Goal: Task Accomplishment & Management: Manage account settings

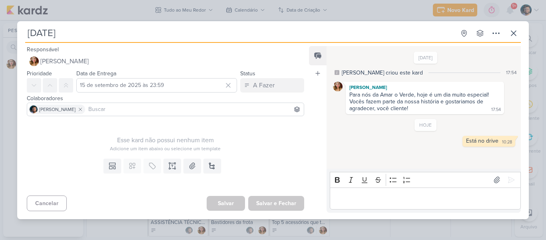
click at [8, 149] on div "[DATE] Criado por [PERSON_NAME]" at bounding box center [273, 120] width 546 height 240
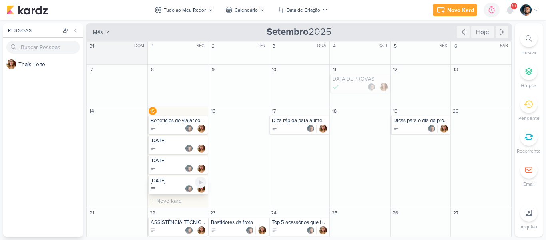
click at [162, 183] on div "[DATE]" at bounding box center [179, 180] width 56 height 6
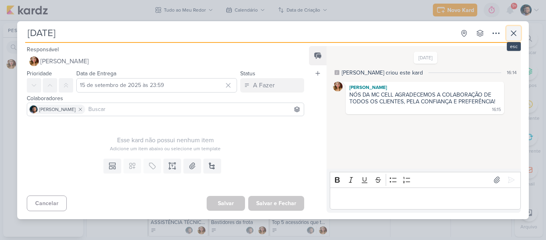
click at [517, 31] on icon at bounding box center [514, 33] width 10 height 10
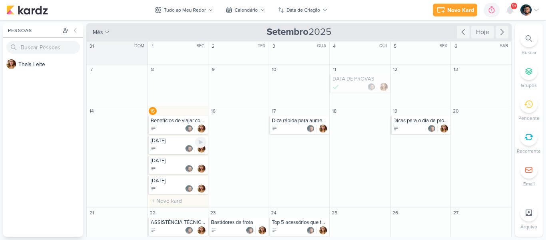
click at [174, 151] on div at bounding box center [179, 148] width 56 height 8
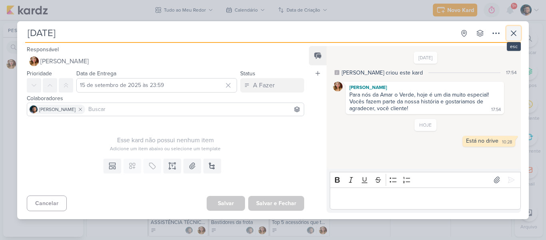
click at [518, 32] on icon at bounding box center [514, 33] width 10 height 10
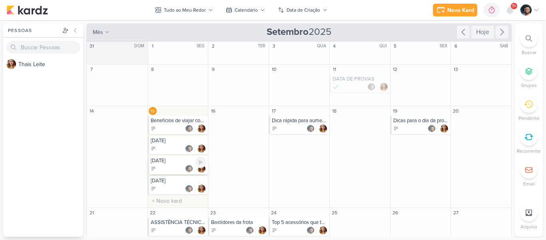
click at [167, 164] on div "[DATE]" at bounding box center [178, 165] width 60 height 18
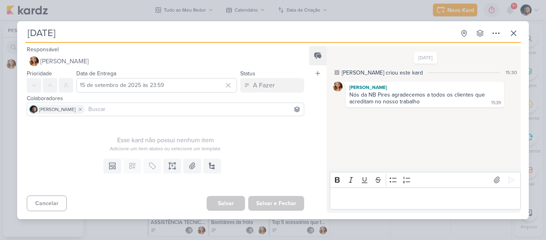
click at [493, 14] on div "[DATE] Criado por [PERSON_NAME]" at bounding box center [273, 120] width 546 height 240
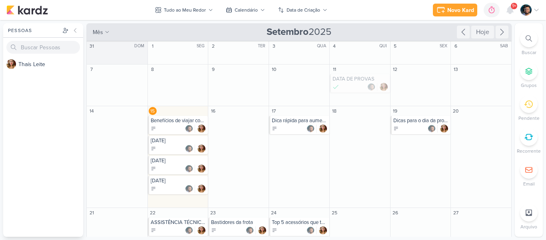
click at [532, 10] on div at bounding box center [530, 9] width 19 height 11
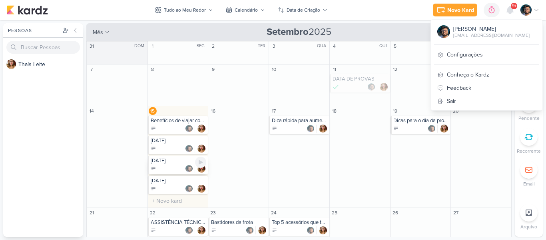
click at [170, 168] on div at bounding box center [179, 168] width 56 height 8
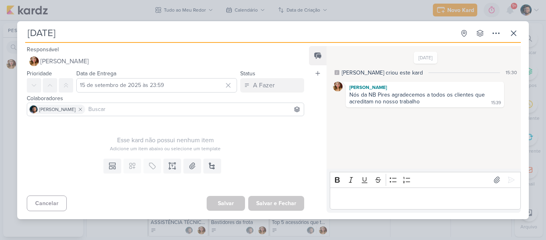
click at [80, 6] on div "[DATE] Criado por [PERSON_NAME]" at bounding box center [273, 120] width 546 height 240
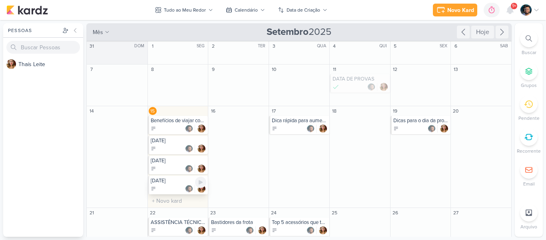
click at [175, 181] on div "[DATE]" at bounding box center [179, 180] width 56 height 6
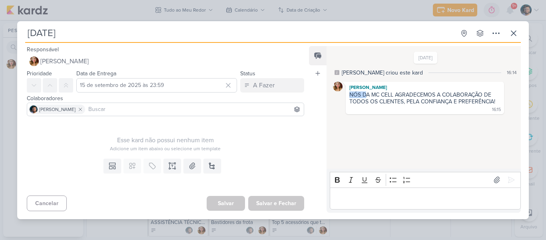
drag, startPoint x: 349, startPoint y: 93, endPoint x: 367, endPoint y: 91, distance: 17.7
click at [367, 91] on div "NÓS DA MC CELL AGRADECEMOS A COLABORAÇÃO DE TODOS OS CLIENTES, PELA CONFIANÇA E…" at bounding box center [423, 98] width 146 height 14
click at [420, 197] on p "Editor editing area: main" at bounding box center [425, 198] width 183 height 10
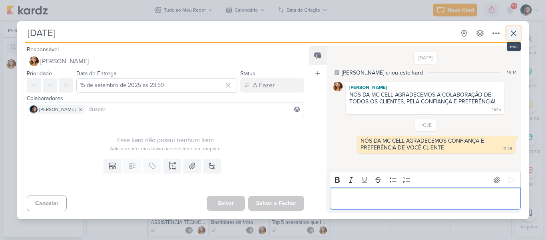
click at [518, 32] on icon at bounding box center [514, 33] width 10 height 10
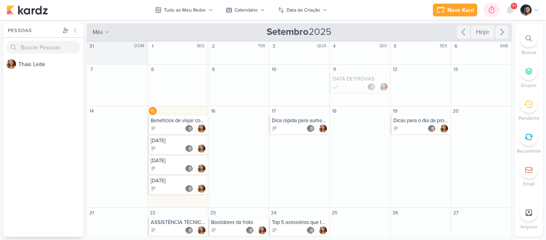
click at [493, 11] on icon at bounding box center [492, 10] width 8 height 8
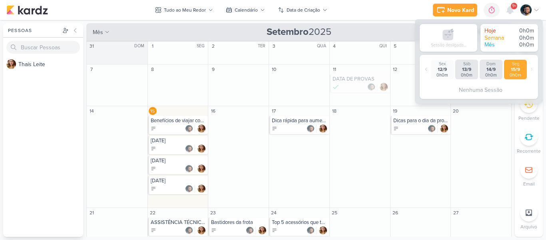
click at [536, 3] on div "Novo Kard Ctrl + k 0h0m Sessão desligada... Hoje 0h0m Semana 0h0m Mês 0h0m Sex" at bounding box center [486, 10] width 107 height 14
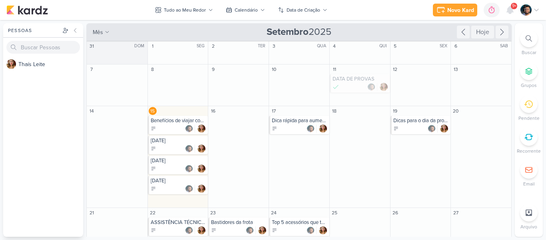
click at [536, 12] on icon at bounding box center [537, 10] width 6 height 6
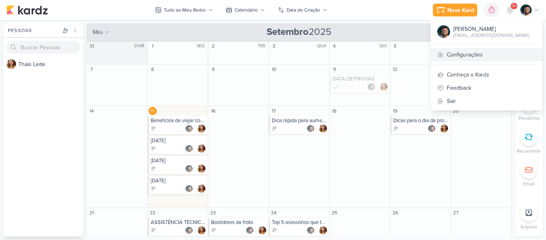
click at [476, 57] on link "Configurações" at bounding box center [487, 54] width 112 height 13
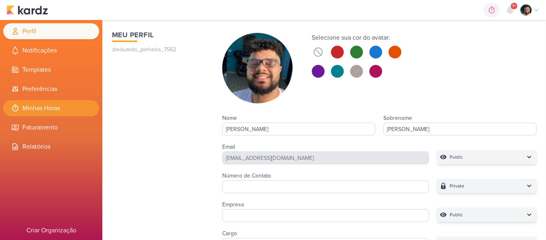
click at [55, 108] on li "Minhas Horas" at bounding box center [51, 108] width 96 height 16
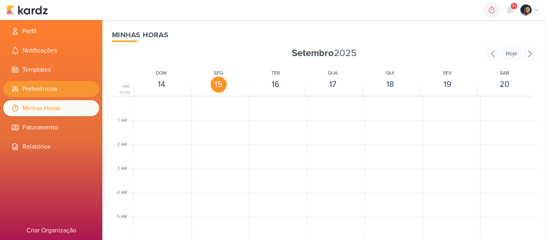
scroll to position [189, 0]
click at [57, 89] on li "Preferências" at bounding box center [51, 89] width 96 height 16
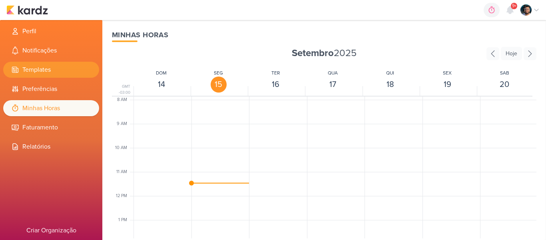
select select "pt-BR"
select select "America/Sao_Paulo"
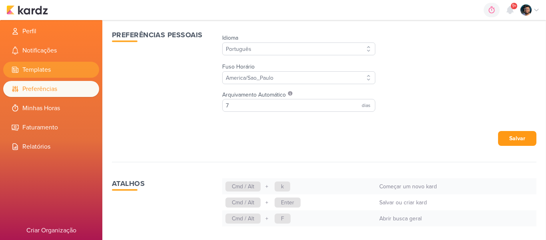
click at [57, 73] on li "Templates" at bounding box center [51, 70] width 96 height 16
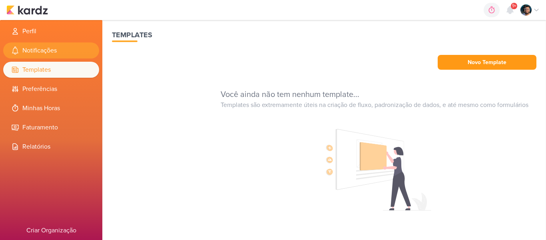
click at [59, 48] on li "Notificações" at bounding box center [51, 50] width 96 height 16
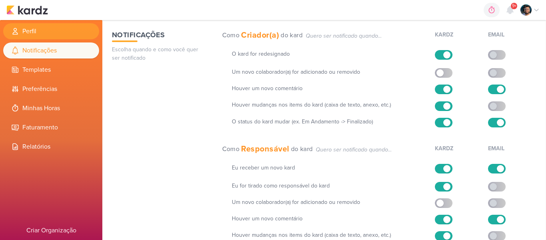
click at [55, 30] on li "Perfil" at bounding box center [51, 31] width 96 height 16
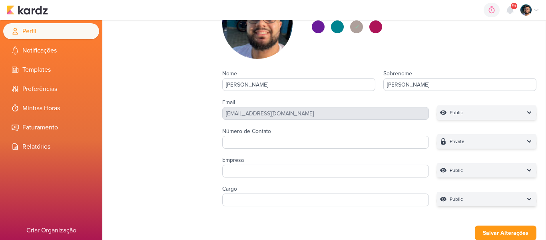
scroll to position [39, 0]
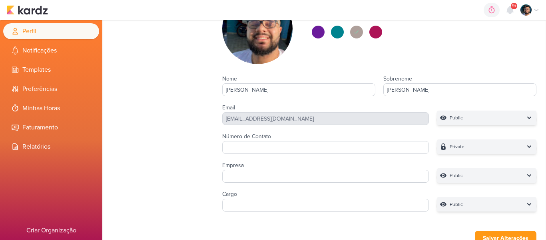
click at [537, 6] on div at bounding box center [530, 9] width 19 height 11
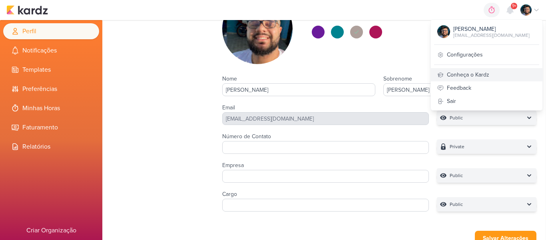
click at [464, 80] on div "Conheça o Kardz" at bounding box center [487, 74] width 112 height 13
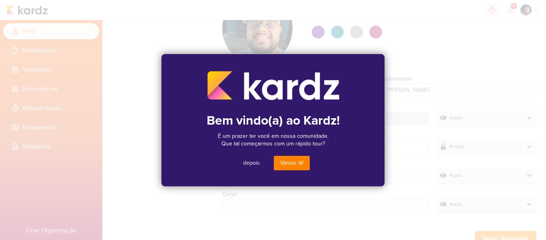
click at [291, 163] on button "Vamos lá!" at bounding box center [292, 163] width 36 height 14
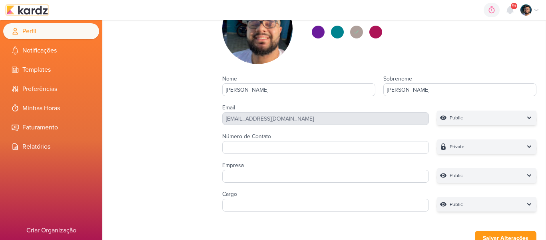
click at [14, 6] on img at bounding box center [27, 10] width 42 height 10
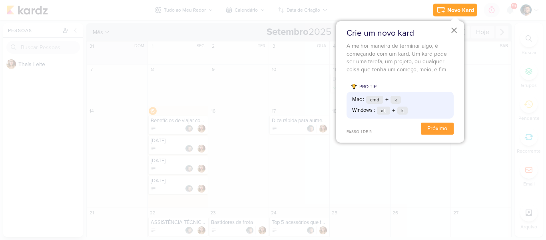
click at [457, 24] on button "×" at bounding box center [455, 30] width 8 height 13
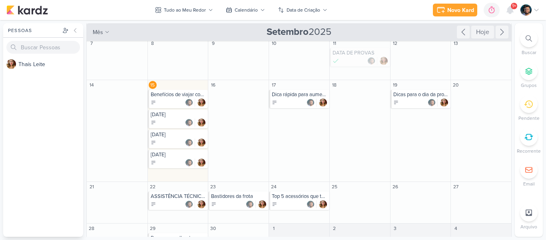
scroll to position [40, 0]
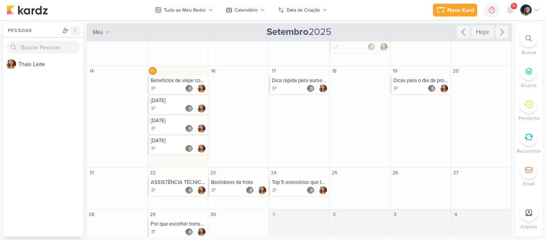
click at [72, 28] on icon at bounding box center [75, 30] width 6 height 6
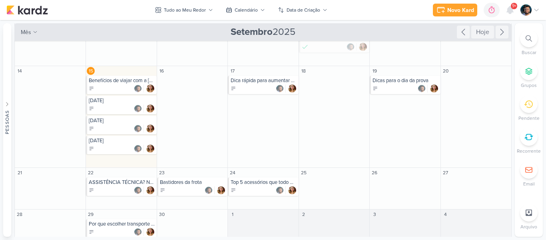
scroll to position [54, 0]
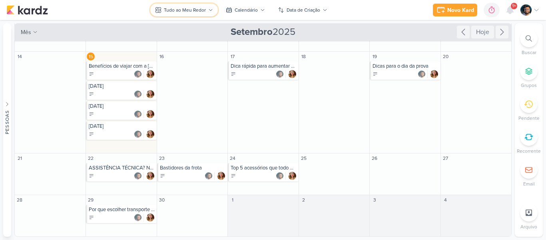
click at [210, 11] on icon at bounding box center [210, 10] width 5 height 5
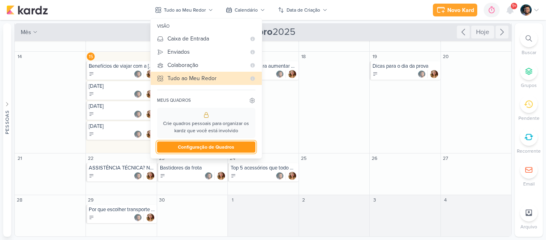
click at [210, 150] on button "Configuração de Quadros" at bounding box center [206, 146] width 98 height 11
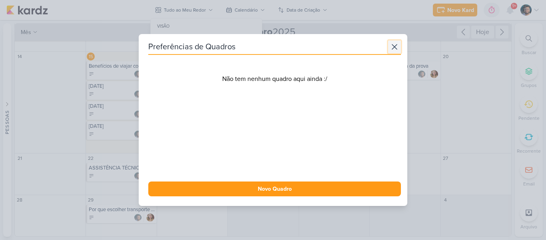
click at [394, 43] on icon at bounding box center [395, 47] width 10 height 10
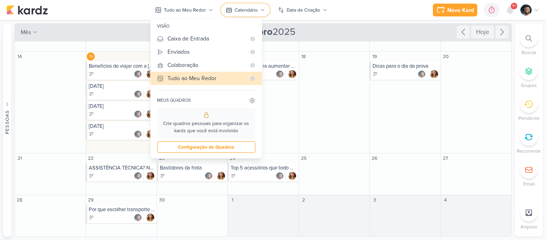
click at [262, 10] on icon at bounding box center [262, 10] width 5 height 5
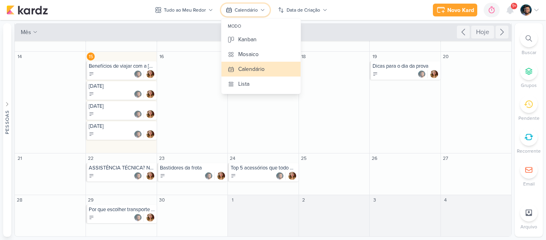
click at [262, 10] on icon at bounding box center [262, 10] width 5 height 5
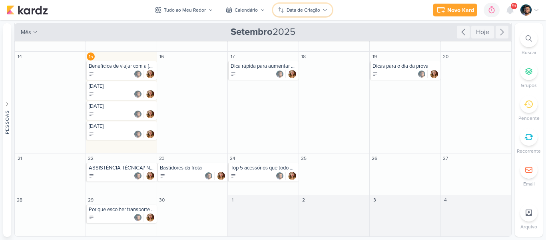
click at [323, 10] on icon at bounding box center [325, 10] width 5 height 5
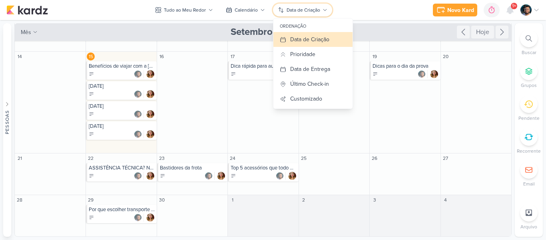
click at [323, 10] on icon at bounding box center [325, 10] width 5 height 5
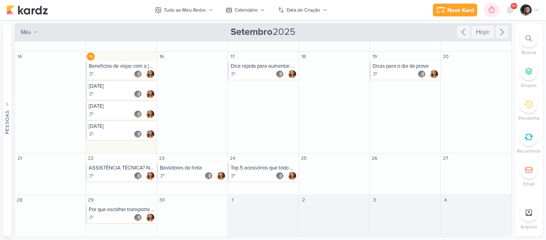
click at [492, 7] on icon at bounding box center [492, 9] width 6 height 7
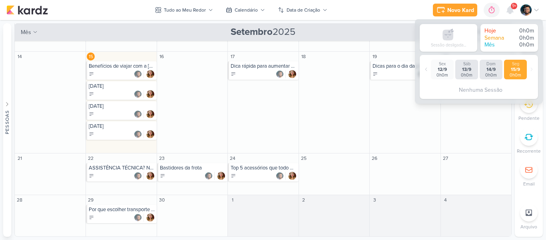
click at [516, 8] on span "9+" at bounding box center [514, 6] width 4 height 6
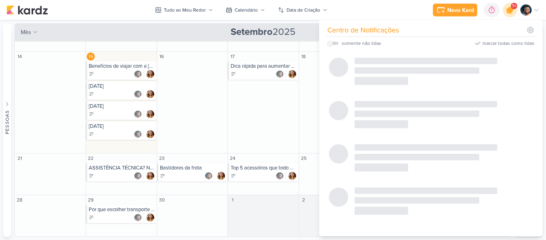
click at [509, 11] on icon at bounding box center [511, 10] width 10 height 10
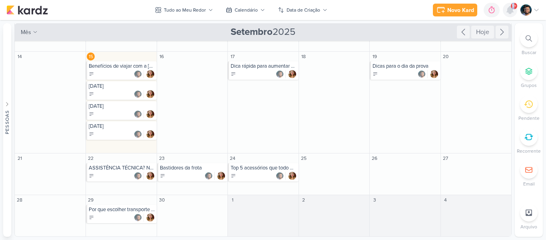
click at [509, 11] on icon at bounding box center [510, 9] width 6 height 7
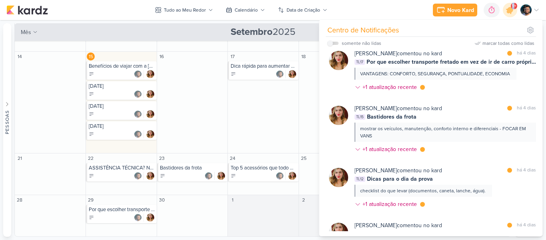
scroll to position [484, 0]
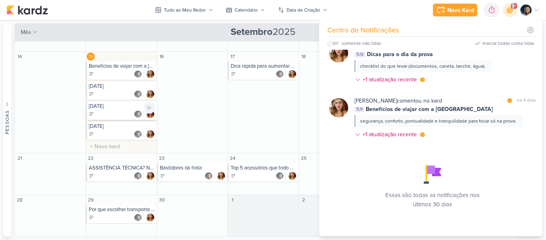
click at [113, 112] on div at bounding box center [122, 114] width 66 height 8
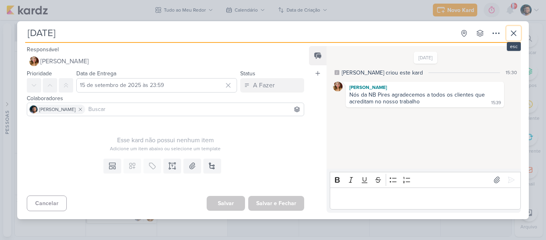
click at [516, 35] on icon at bounding box center [514, 33] width 10 height 10
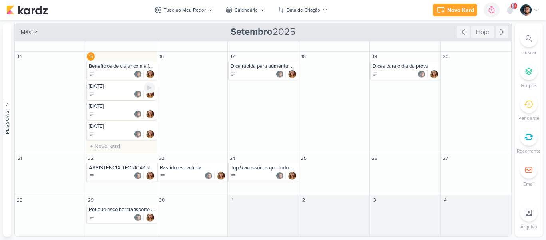
click at [116, 90] on div at bounding box center [122, 94] width 66 height 8
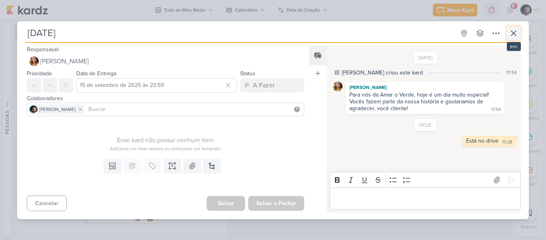
click at [518, 30] on icon at bounding box center [514, 33] width 10 height 10
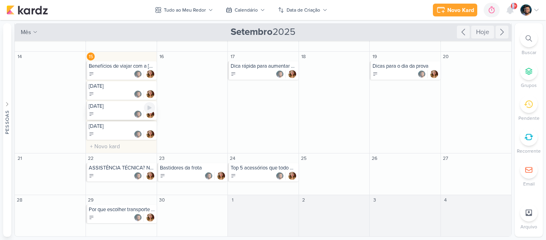
click at [120, 108] on div "[DATE]" at bounding box center [122, 106] width 66 height 6
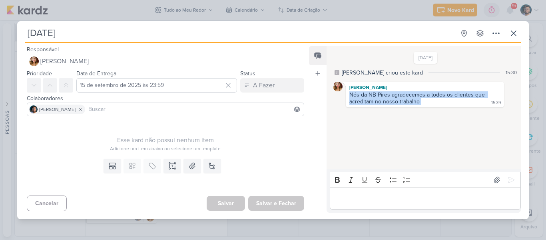
drag, startPoint x: 346, startPoint y: 93, endPoint x: 426, endPoint y: 104, distance: 80.7
click at [426, 104] on div "[PERSON_NAME] Nós da NB Pires agradecemos a todos os clientes que acreditam no …" at bounding box center [425, 95] width 158 height 26
copy div "Nós da NB Pires agradecemos a todos os clientes que acreditam no nosso trabalho"
click at [538, 68] on div "[DATE] Criado por [PERSON_NAME]" at bounding box center [273, 120] width 546 height 240
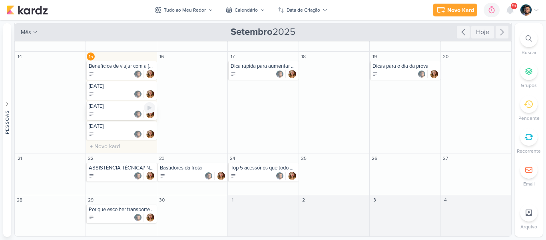
click at [115, 113] on div at bounding box center [122, 114] width 66 height 8
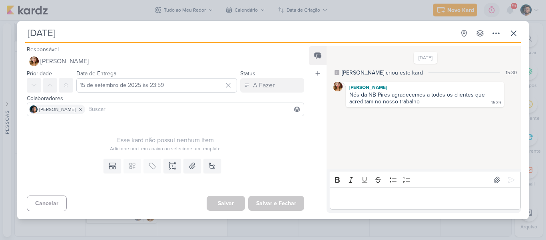
click at [6, 54] on div "[DATE] Criado por [PERSON_NAME]" at bounding box center [273, 120] width 546 height 240
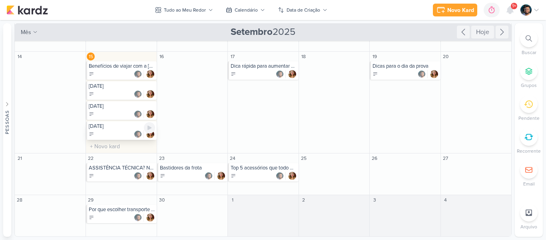
click at [118, 135] on div at bounding box center [122, 134] width 66 height 8
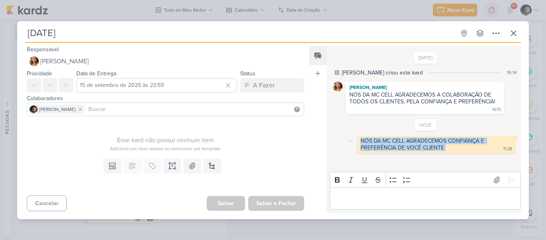
drag, startPoint x: 362, startPoint y: 139, endPoint x: 467, endPoint y: 149, distance: 104.8
click at [467, 149] on div "NÓS DA MC CELL AGRADECEMOS CONFIANÇA E PREFERÊNCIA DE VOCÊ CLIENTE 11:28" at bounding box center [436, 144] width 155 height 14
copy div "NÓS DA MC CELL AGRADECEMOS CONFIANÇA E PREFERÊNCIA DE VOCÊ CLIENTE"
